Goal: Task Accomplishment & Management: Manage account settings

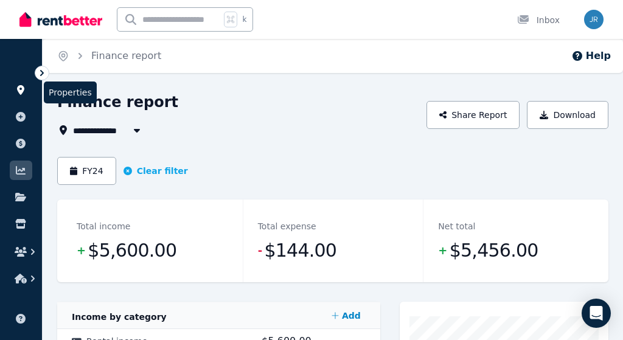
click at [19, 93] on icon at bounding box center [20, 90] width 7 height 10
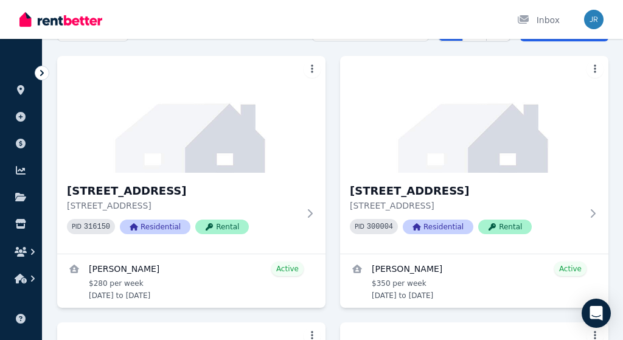
scroll to position [114, 0]
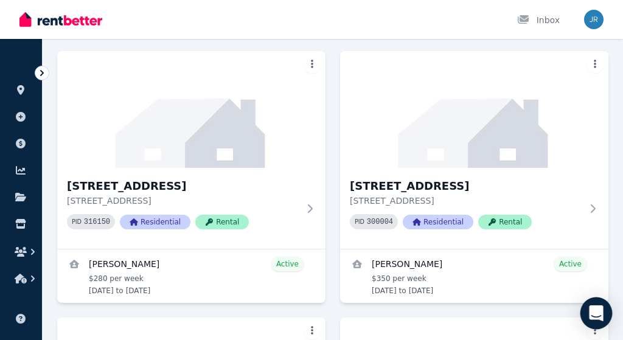
click at [595, 309] on icon "Open Intercom Messenger" at bounding box center [596, 314] width 14 height 16
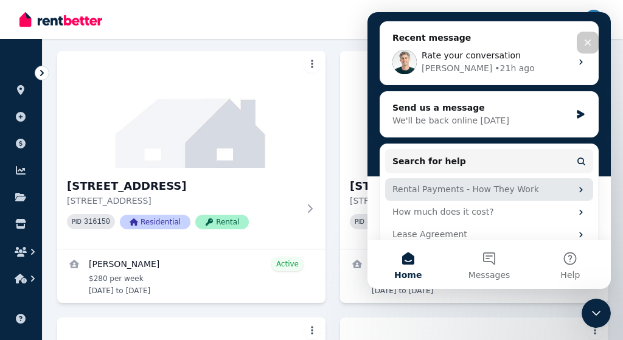
scroll to position [131, 0]
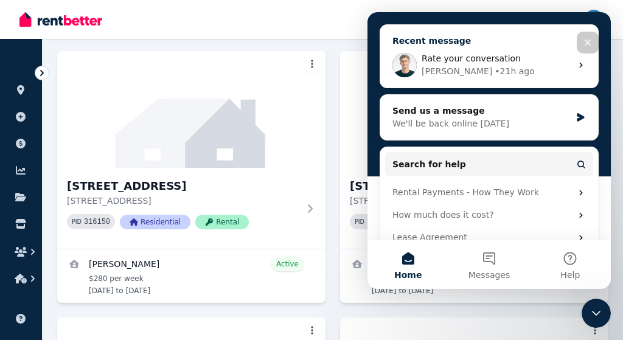
click at [512, 66] on div "[PERSON_NAME] • 21h ago" at bounding box center [497, 71] width 150 height 13
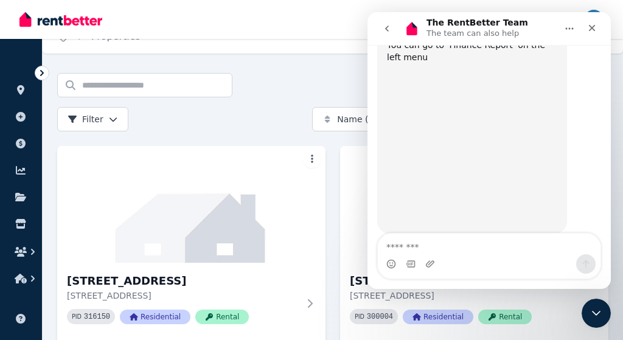
scroll to position [2171, 0]
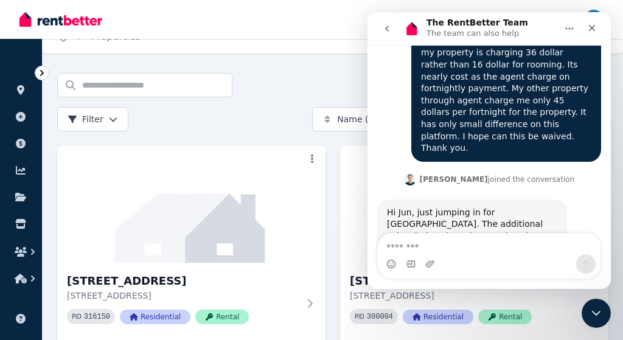
click at [471, 257] on div "Intercom messenger" at bounding box center [489, 263] width 223 height 19
click at [470, 254] on div "Intercom messenger" at bounding box center [489, 263] width 223 height 19
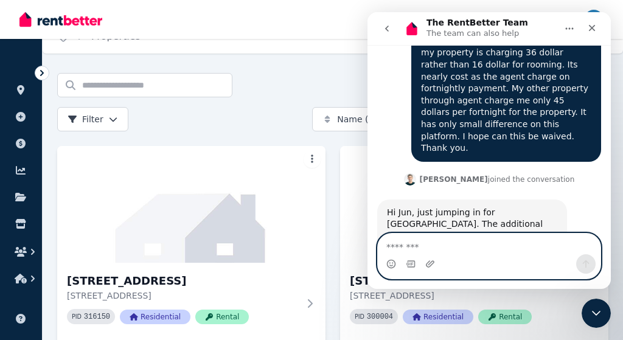
click at [426, 249] on textarea "Message…" at bounding box center [489, 244] width 223 height 21
type textarea "**********"
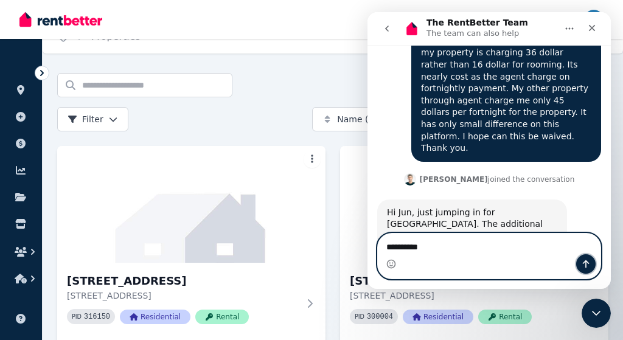
click at [587, 264] on icon "Send a message…" at bounding box center [586, 264] width 10 height 10
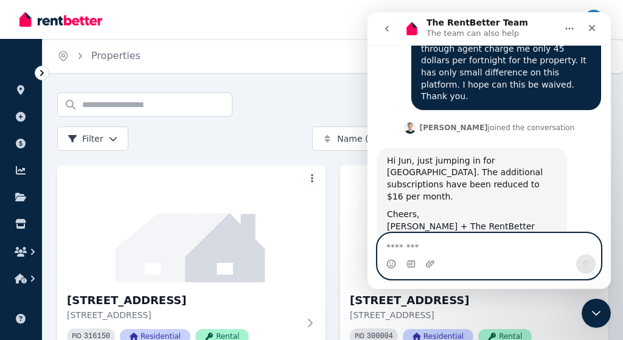
scroll to position [2223, 0]
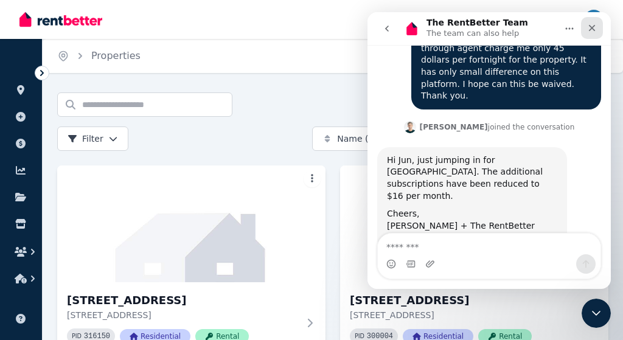
click at [585, 35] on div "Close" at bounding box center [592, 28] width 22 height 22
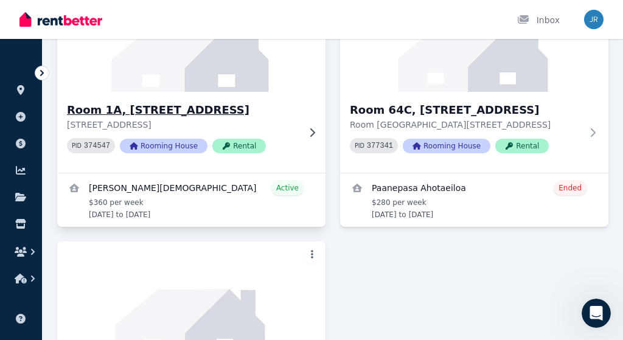
scroll to position [459, 0]
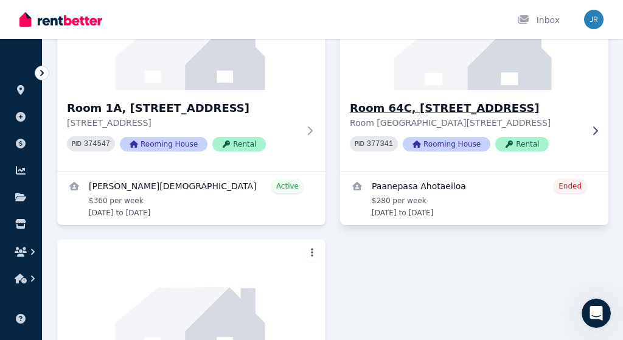
click at [391, 97] on div "Room [GEOGRAPHIC_DATA][STREET_ADDRESS] 377341 Rooming House Rental" at bounding box center [474, 130] width 268 height 81
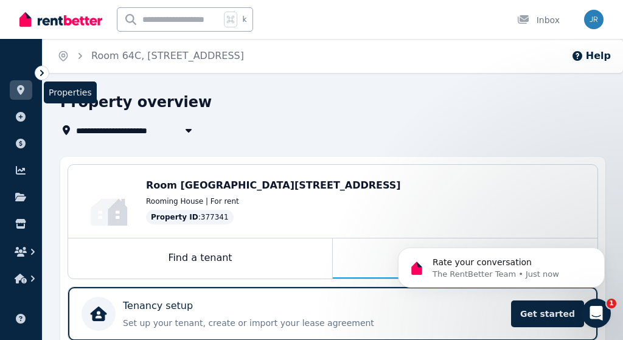
click at [18, 87] on icon at bounding box center [20, 90] width 7 height 10
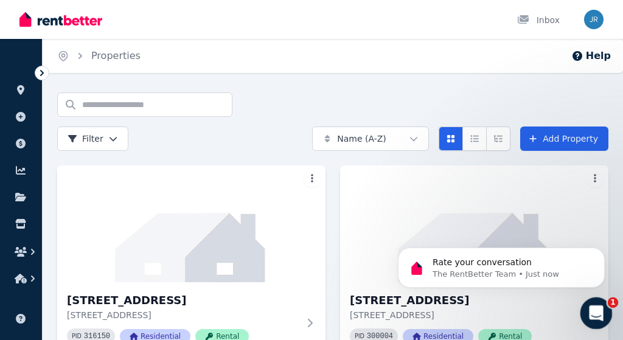
click at [590, 309] on icon "Open Intercom Messenger" at bounding box center [595, 312] width 20 height 20
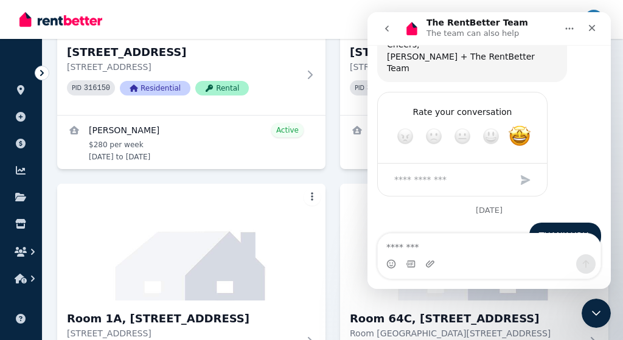
scroll to position [382, 0]
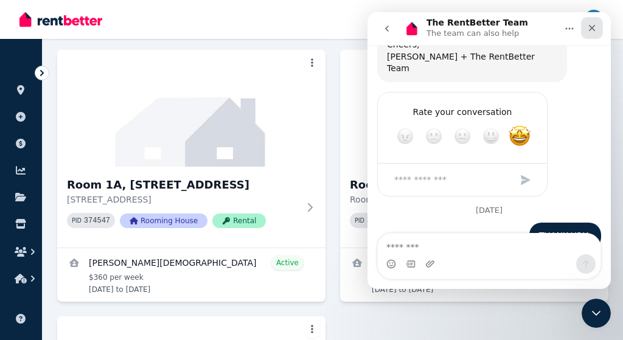
click at [595, 26] on icon "Close" at bounding box center [592, 28] width 10 height 10
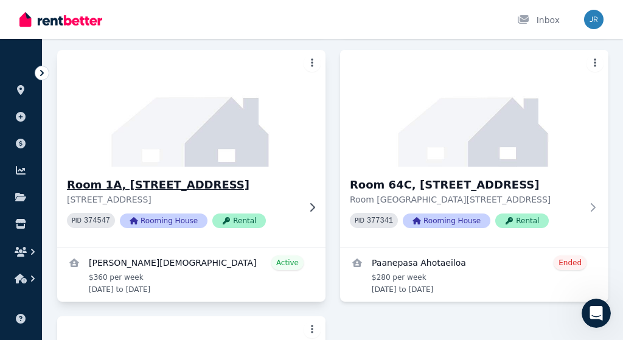
click at [137, 152] on img at bounding box center [192, 108] width 282 height 123
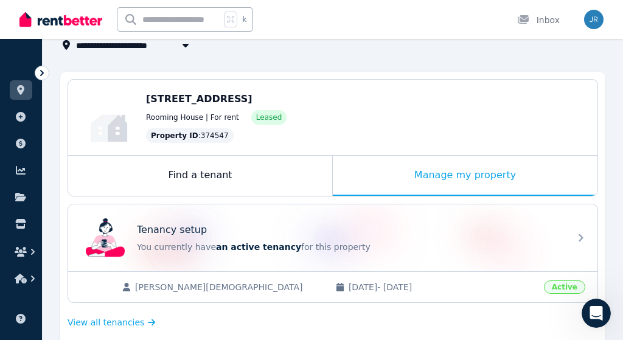
scroll to position [80, 0]
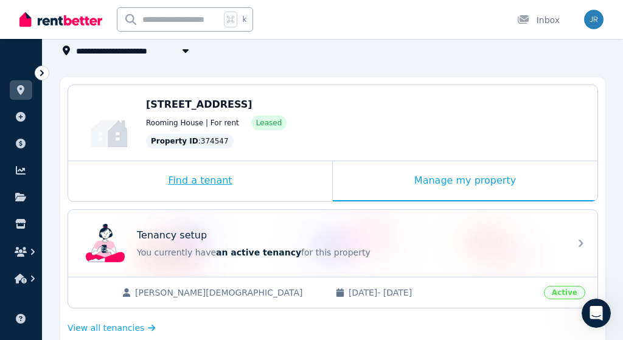
click at [277, 189] on div "Find a tenant" at bounding box center [200, 181] width 264 height 40
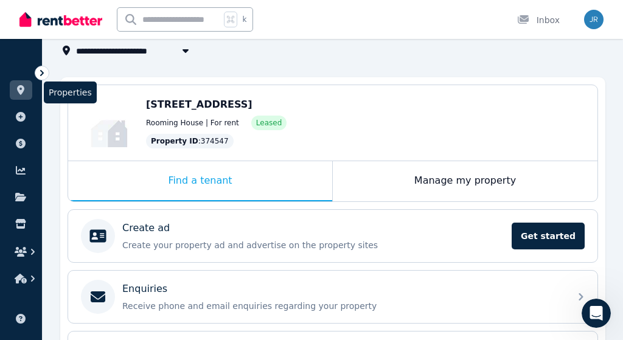
click at [26, 88] on icon at bounding box center [21, 90] width 12 height 10
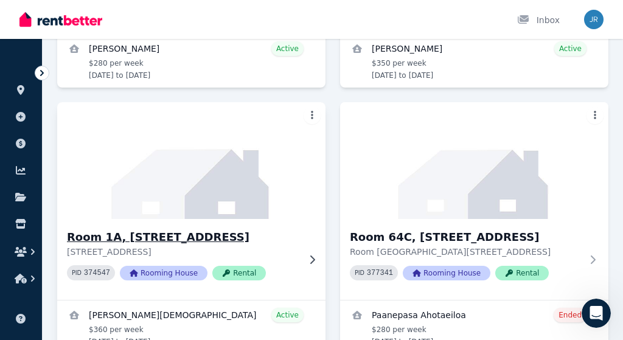
scroll to position [328, 0]
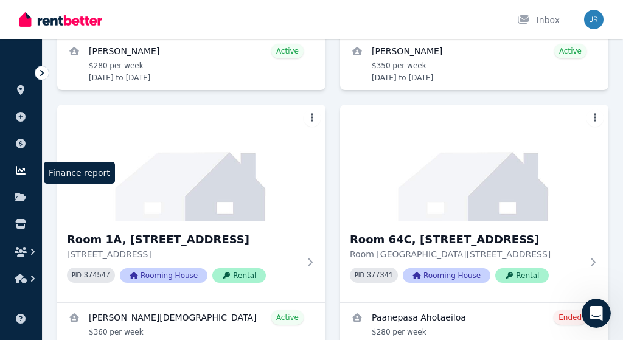
click at [21, 166] on icon at bounding box center [21, 171] width 12 height 10
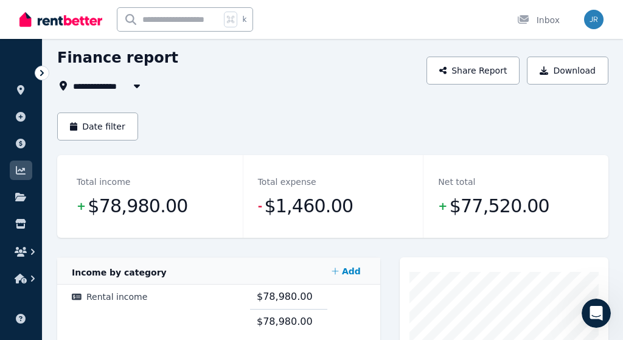
scroll to position [27, 0]
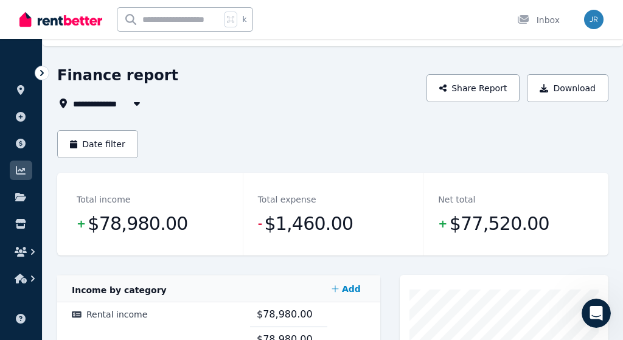
click at [135, 106] on icon "button" at bounding box center [137, 104] width 12 height 10
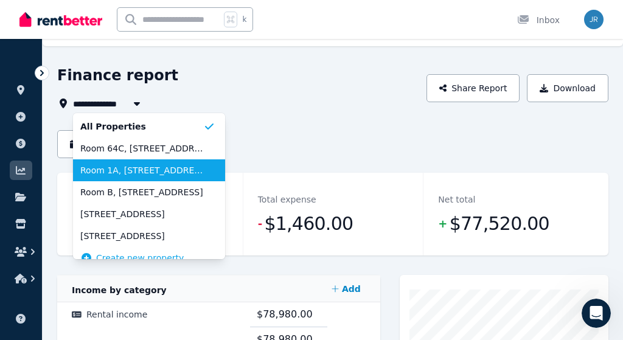
click at [125, 172] on span "Room 1A, [STREET_ADDRESS]" at bounding box center [141, 170] width 123 height 12
type input "**********"
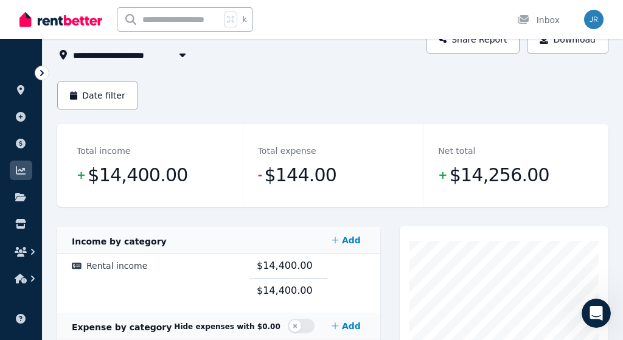
scroll to position [74, 0]
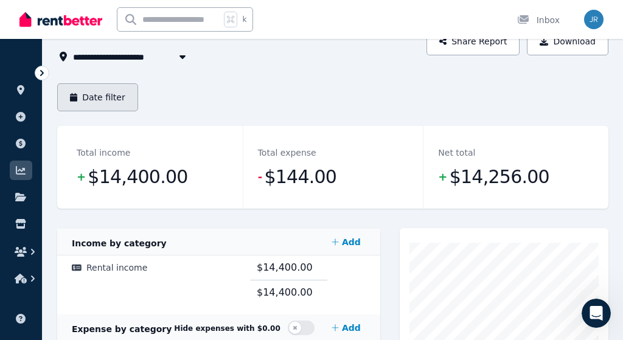
click at [113, 99] on button "Date filter" at bounding box center [97, 97] width 81 height 28
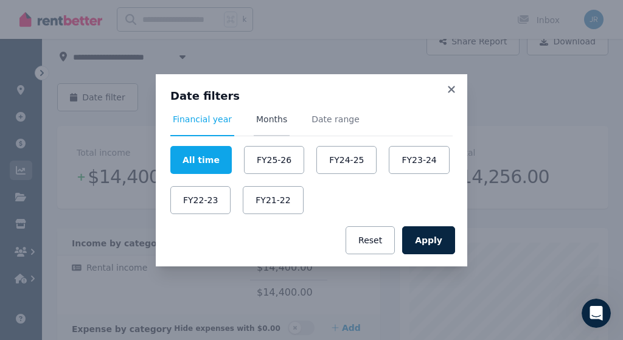
click at [271, 119] on span "Months" at bounding box center [271, 119] width 31 height 12
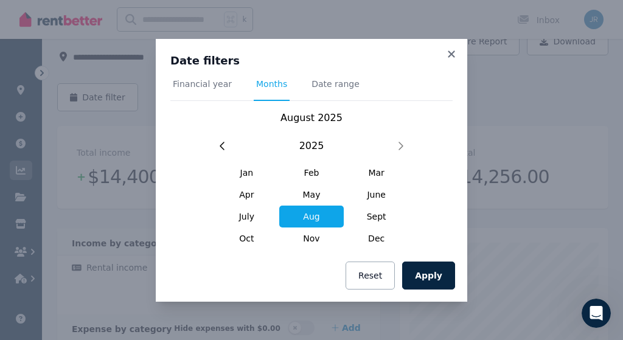
click at [318, 222] on span "Aug" at bounding box center [311, 217] width 65 height 22
click at [426, 278] on button "Apply" at bounding box center [428, 276] width 53 height 28
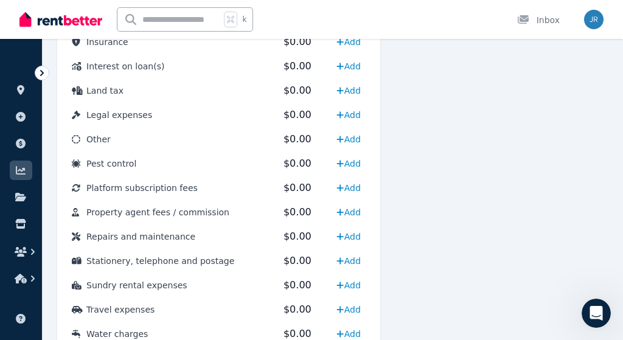
scroll to position [654, 0]
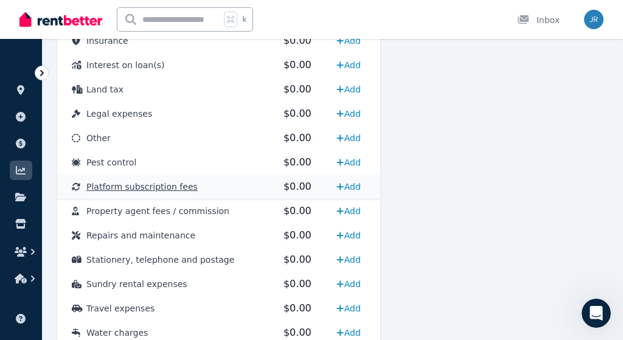
click at [172, 184] on span "Platform subscription fees" at bounding box center [141, 187] width 111 height 10
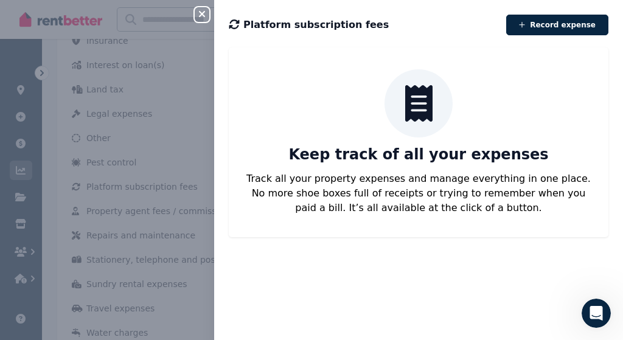
click at [203, 16] on icon "button" at bounding box center [202, 14] width 15 height 10
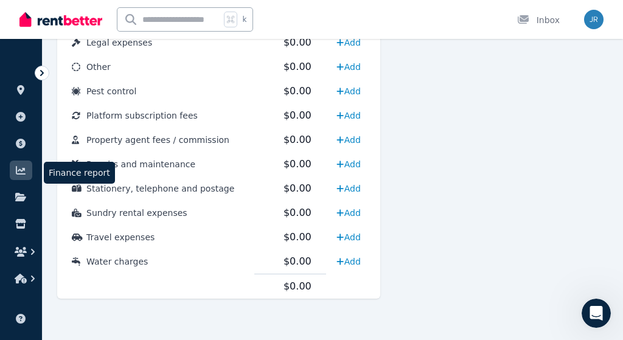
scroll to position [726, 0]
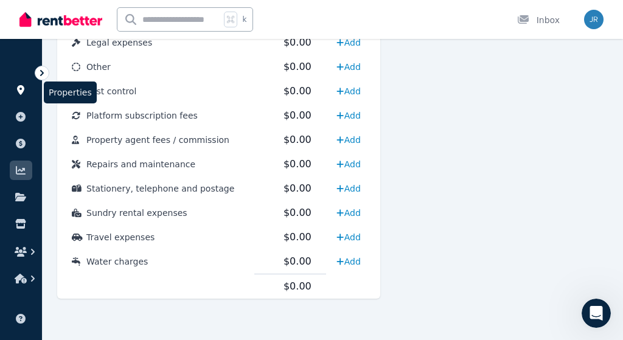
click at [19, 91] on icon at bounding box center [20, 90] width 7 height 10
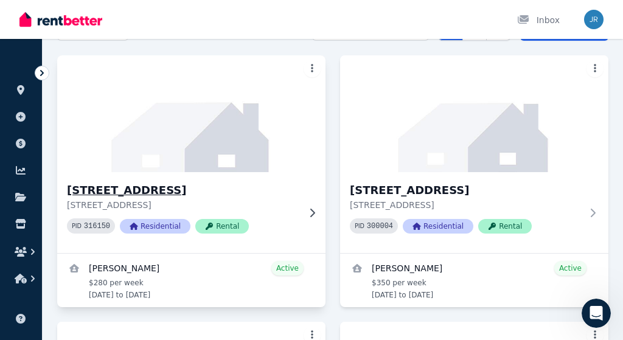
scroll to position [99, 0]
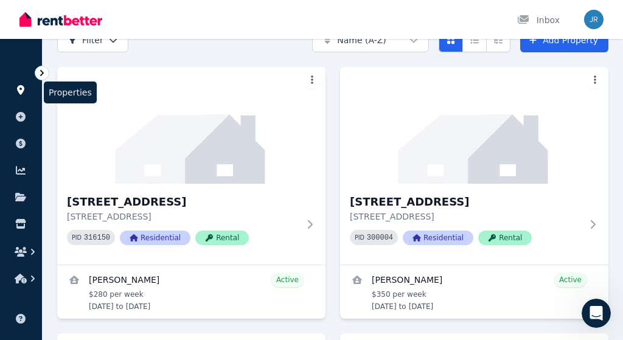
click at [26, 88] on icon at bounding box center [21, 90] width 12 height 10
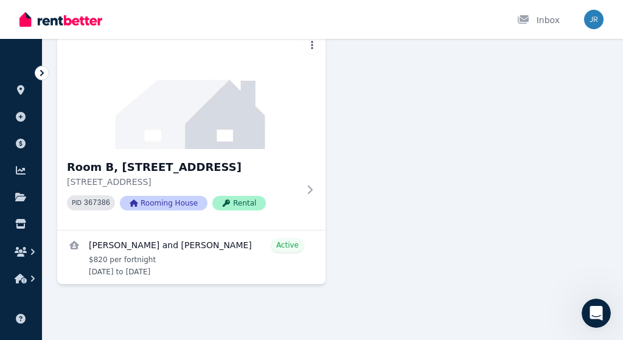
scroll to position [667, 0]
click at [233, 107] on img at bounding box center [192, 90] width 282 height 123
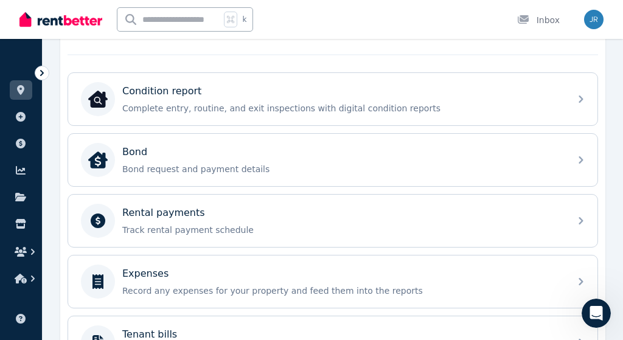
scroll to position [386, 0]
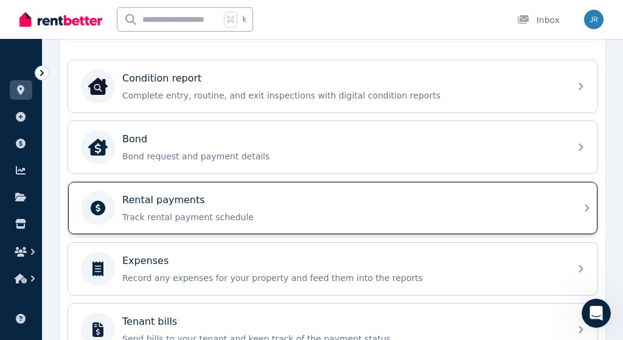
click at [155, 206] on p "Rental payments" at bounding box center [163, 200] width 83 height 15
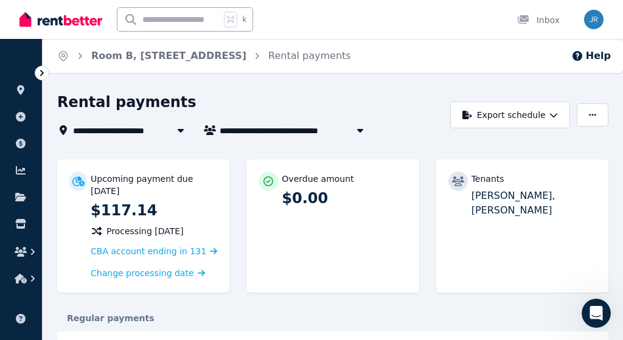
click at [352, 74] on div "**********" at bounding box center [311, 170] width 623 height 340
click at [17, 88] on icon at bounding box center [21, 90] width 12 height 10
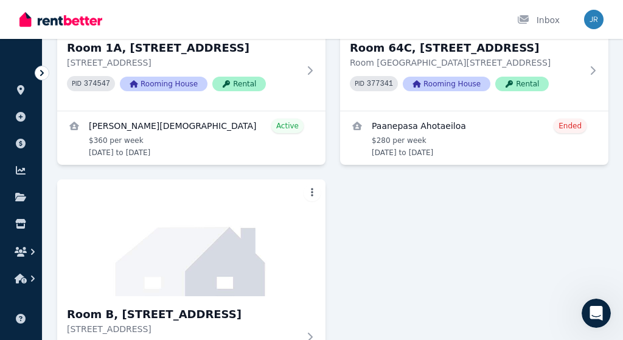
scroll to position [551, 0]
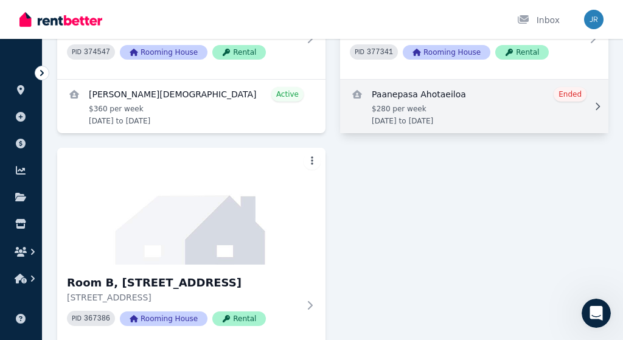
click at [452, 109] on link "View details for Paanepasa Ahotaeiloa" at bounding box center [474, 107] width 268 height 54
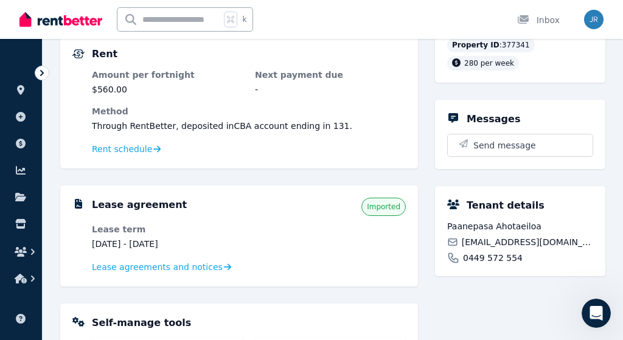
scroll to position [223, 0]
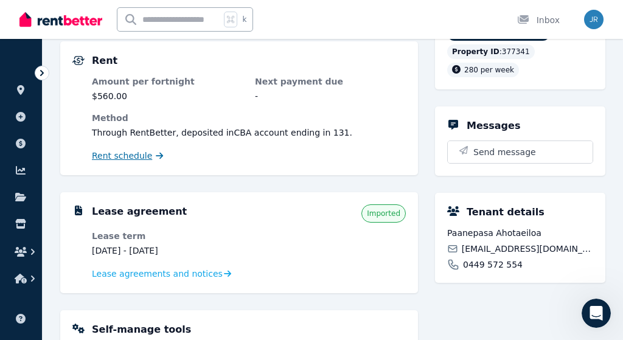
click at [156, 158] on icon at bounding box center [159, 156] width 7 height 9
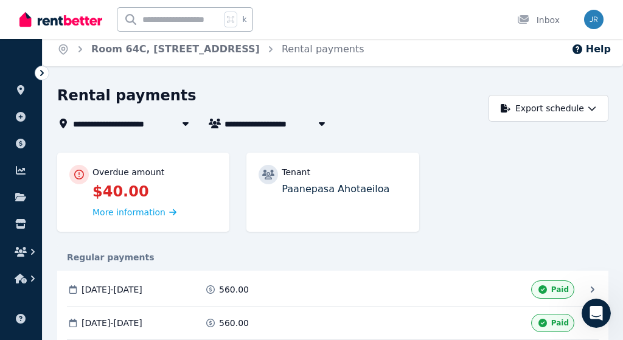
scroll to position [5, 0]
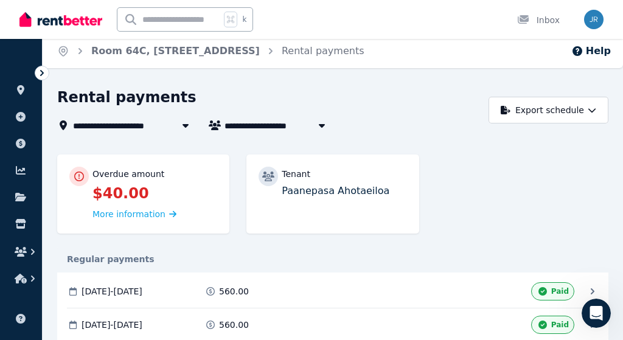
click at [380, 114] on div "**********" at bounding box center [269, 110] width 425 height 45
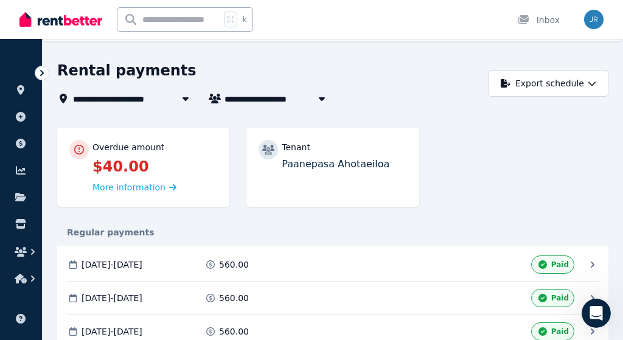
scroll to position [26, 0]
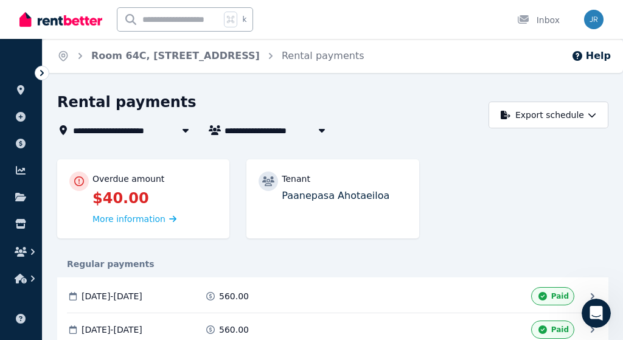
scroll to position [0, 0]
click at [61, 55] on icon "Breadcrumb" at bounding box center [63, 56] width 12 height 12
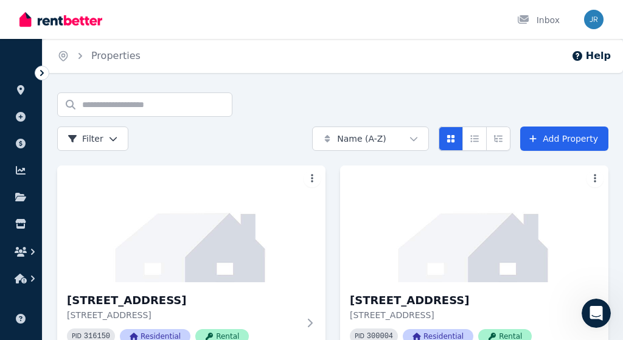
click at [298, 71] on div "Home Properties Help" at bounding box center [333, 56] width 581 height 34
click at [293, 70] on div "Home Properties Help" at bounding box center [333, 56] width 581 height 34
click at [21, 91] on icon at bounding box center [20, 90] width 7 height 10
click at [279, 47] on div "Home Properties Help" at bounding box center [333, 56] width 581 height 34
drag, startPoint x: 109, startPoint y: 57, endPoint x: 133, endPoint y: 54, distance: 24.6
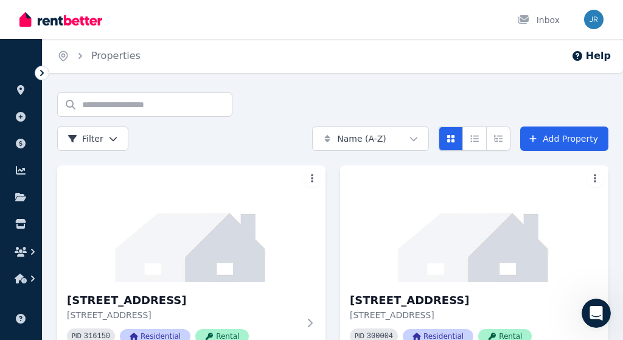
click at [437, 21] on div "Inbox" at bounding box center [290, 19] width 543 height 39
click at [518, 18] on icon at bounding box center [523, 20] width 12 height 10
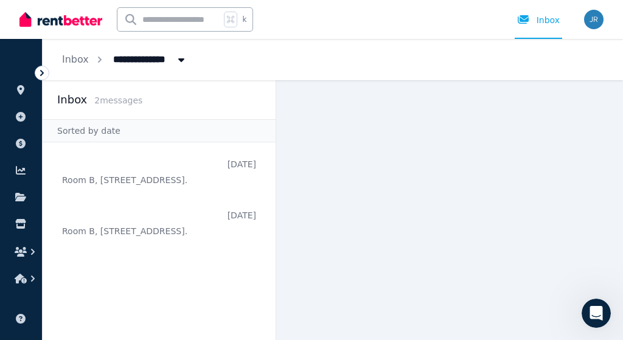
click at [123, 102] on span "2 message s" at bounding box center [118, 101] width 48 height 10
click at [23, 92] on icon at bounding box center [20, 90] width 7 height 10
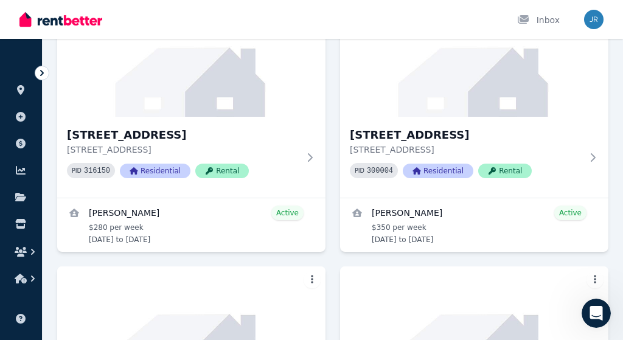
scroll to position [169, 0]
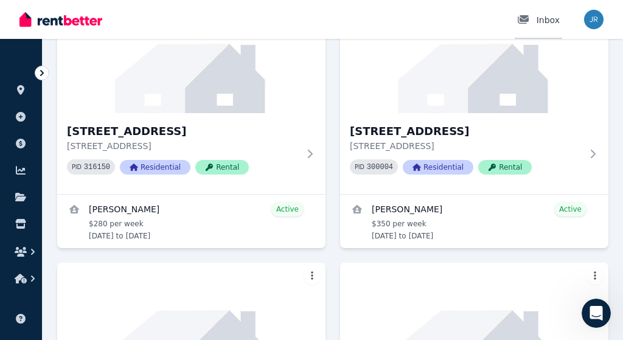
click at [534, 18] on div at bounding box center [526, 20] width 19 height 12
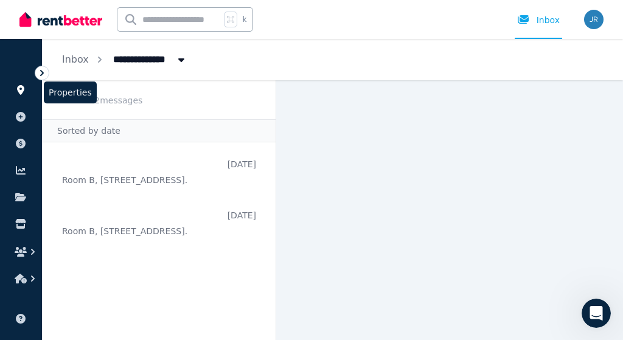
click at [18, 89] on icon at bounding box center [20, 90] width 7 height 10
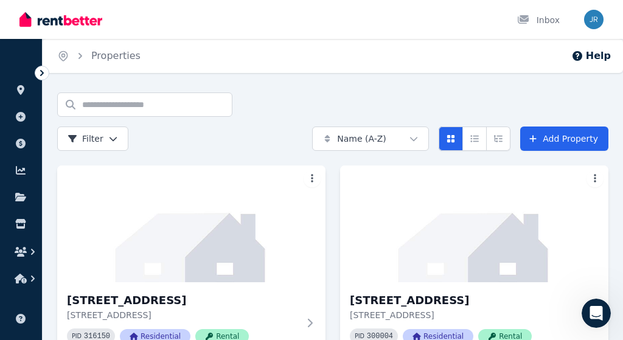
click at [275, 111] on div "Search properties Filter" at bounding box center [179, 122] width 245 height 58
click at [279, 54] on div "Home Properties Help" at bounding box center [333, 56] width 581 height 34
